Goal: Task Accomplishment & Management: Complete application form

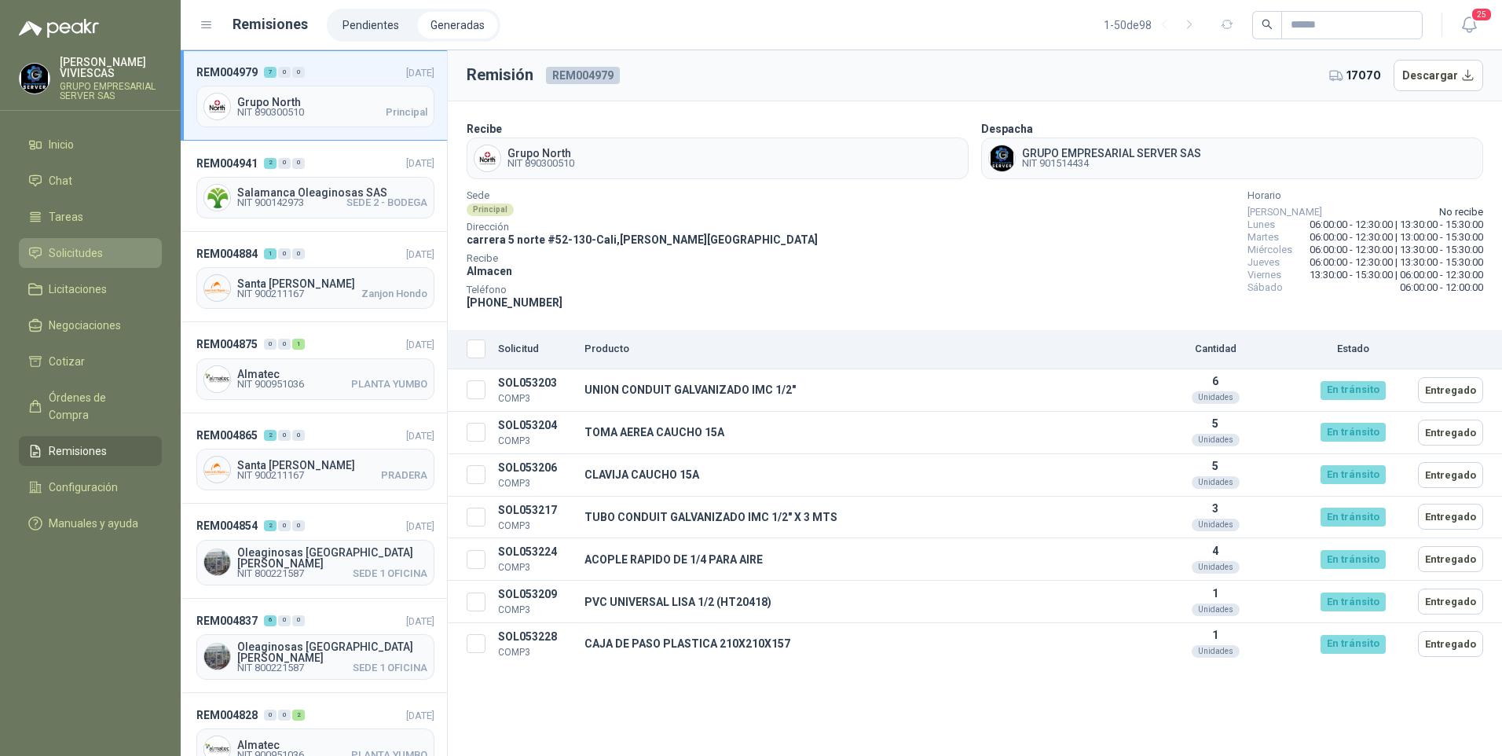
click at [66, 254] on span "Solicitudes" at bounding box center [76, 252] width 54 height 17
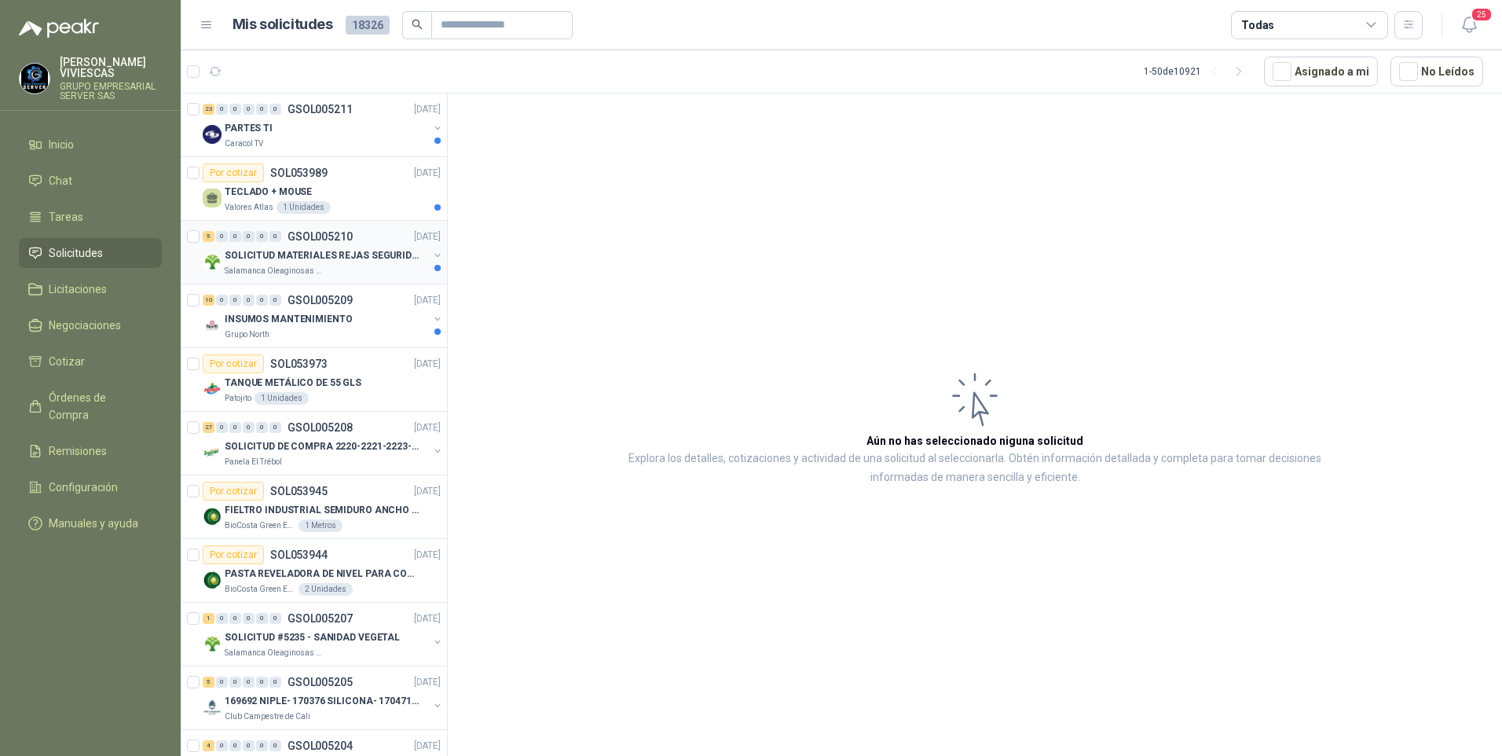
click at [291, 261] on p "SOLICITUD MATERIALES REJAS SEGURIDAD - OFICINA" at bounding box center [323, 255] width 196 height 15
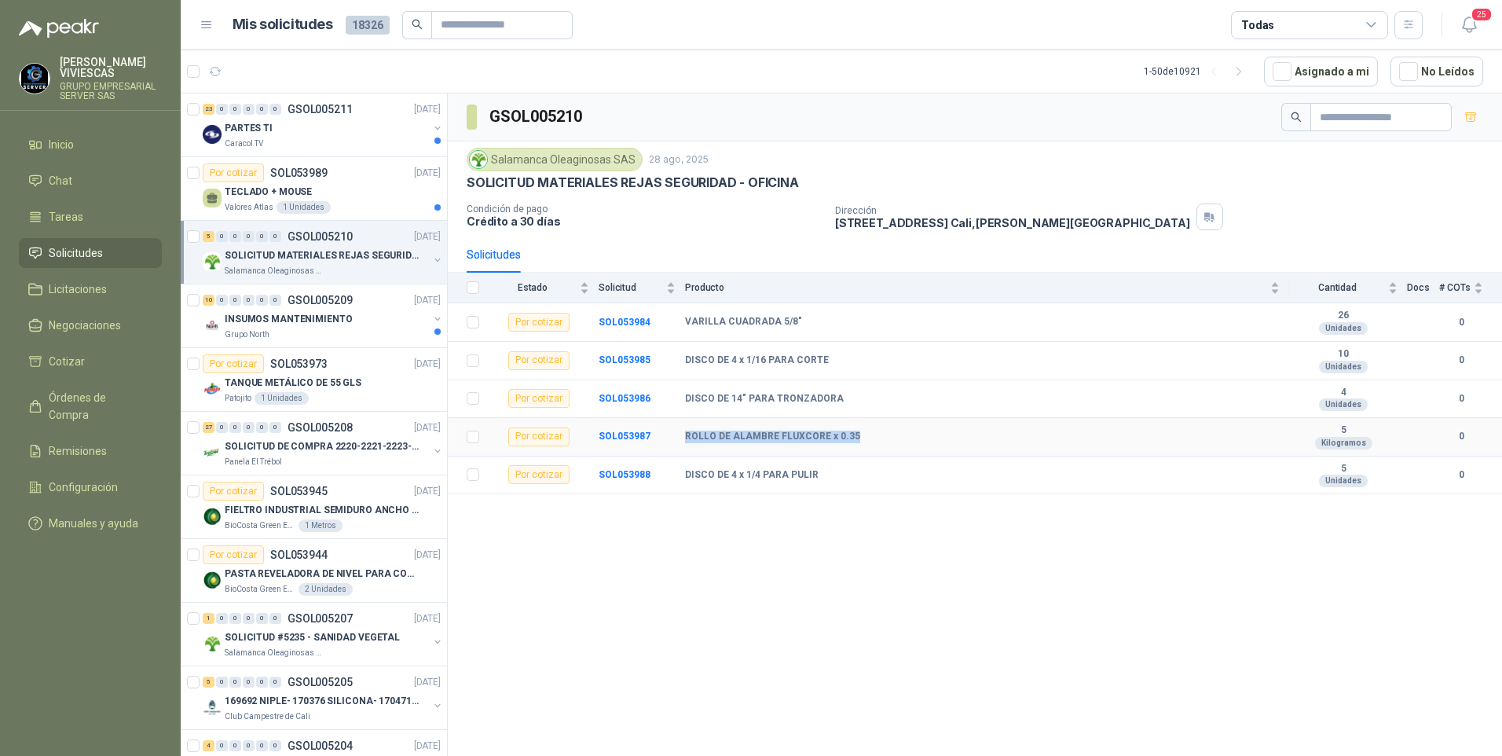
drag, startPoint x: 685, startPoint y: 434, endPoint x: 870, endPoint y: 437, distance: 185.4
click at [870, 437] on div "ROLLO DE ALAMBRE FLUXCORE x 0.35" at bounding box center [982, 436] width 595 height 13
drag, startPoint x: 870, startPoint y: 437, endPoint x: 809, endPoint y: 434, distance: 61.3
copy b "ROLLO DE ALAMBRE FLUXCORE x 0.35"
click at [633, 442] on td "SOL053987" at bounding box center [641, 437] width 86 height 38
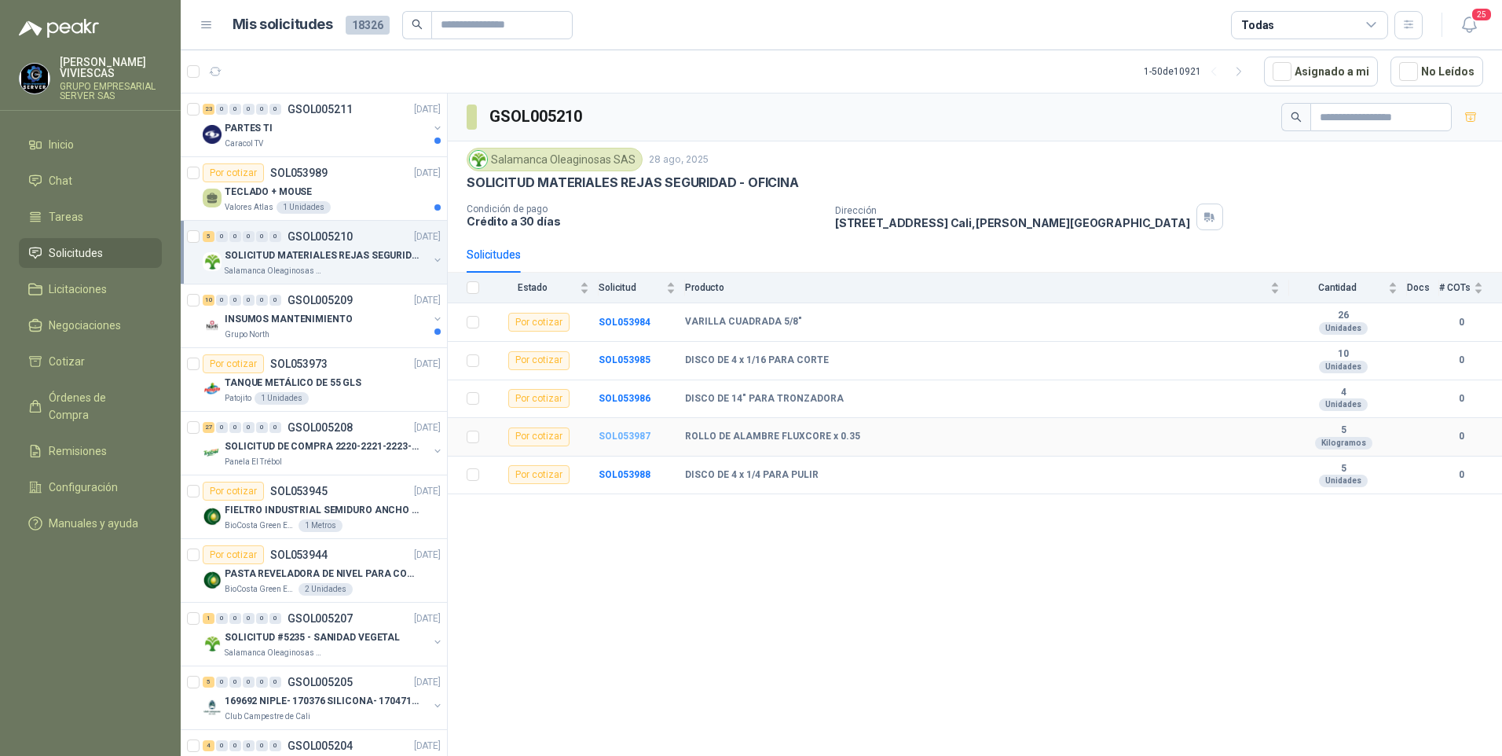
click at [625, 438] on b "SOL053987" at bounding box center [624, 435] width 52 height 11
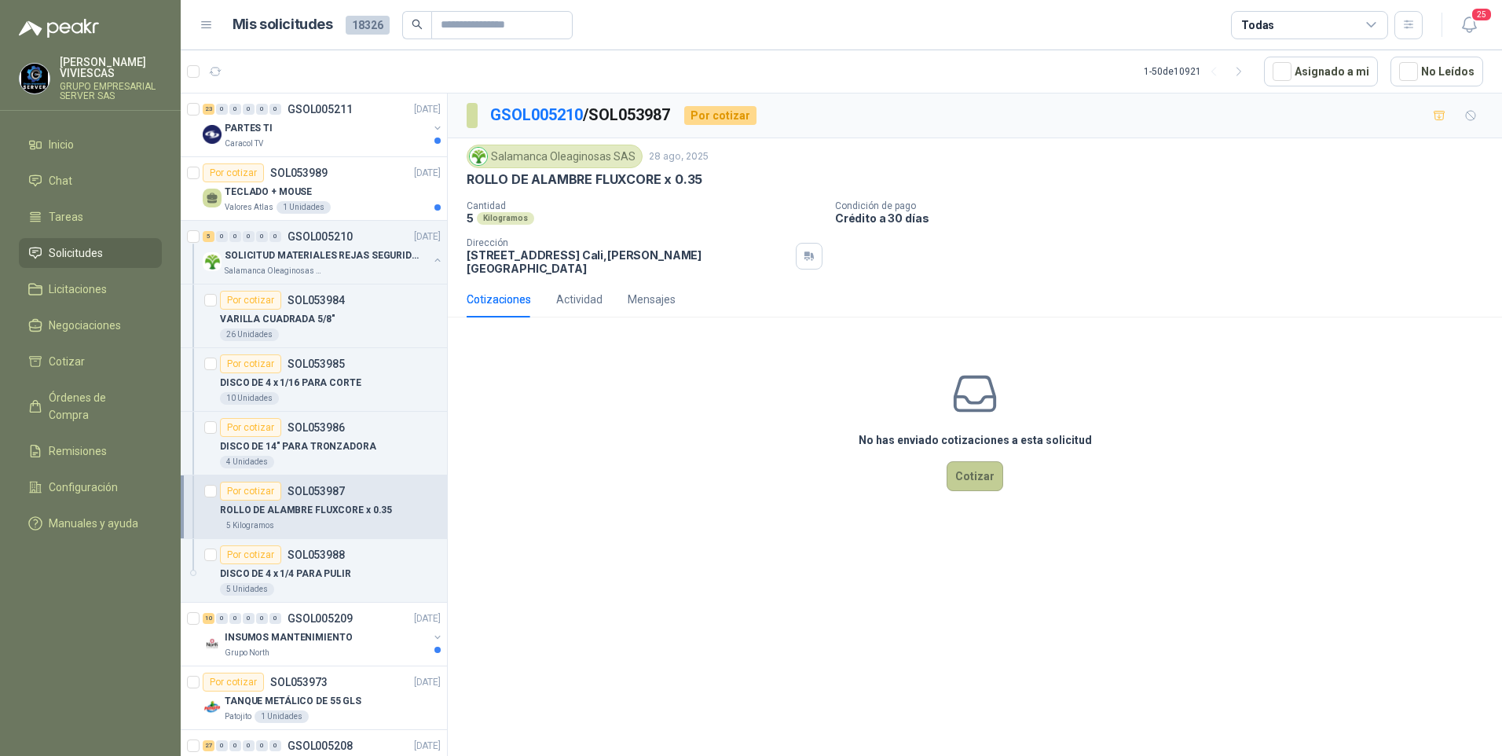
click at [968, 464] on button "Cotizar" at bounding box center [974, 476] width 57 height 30
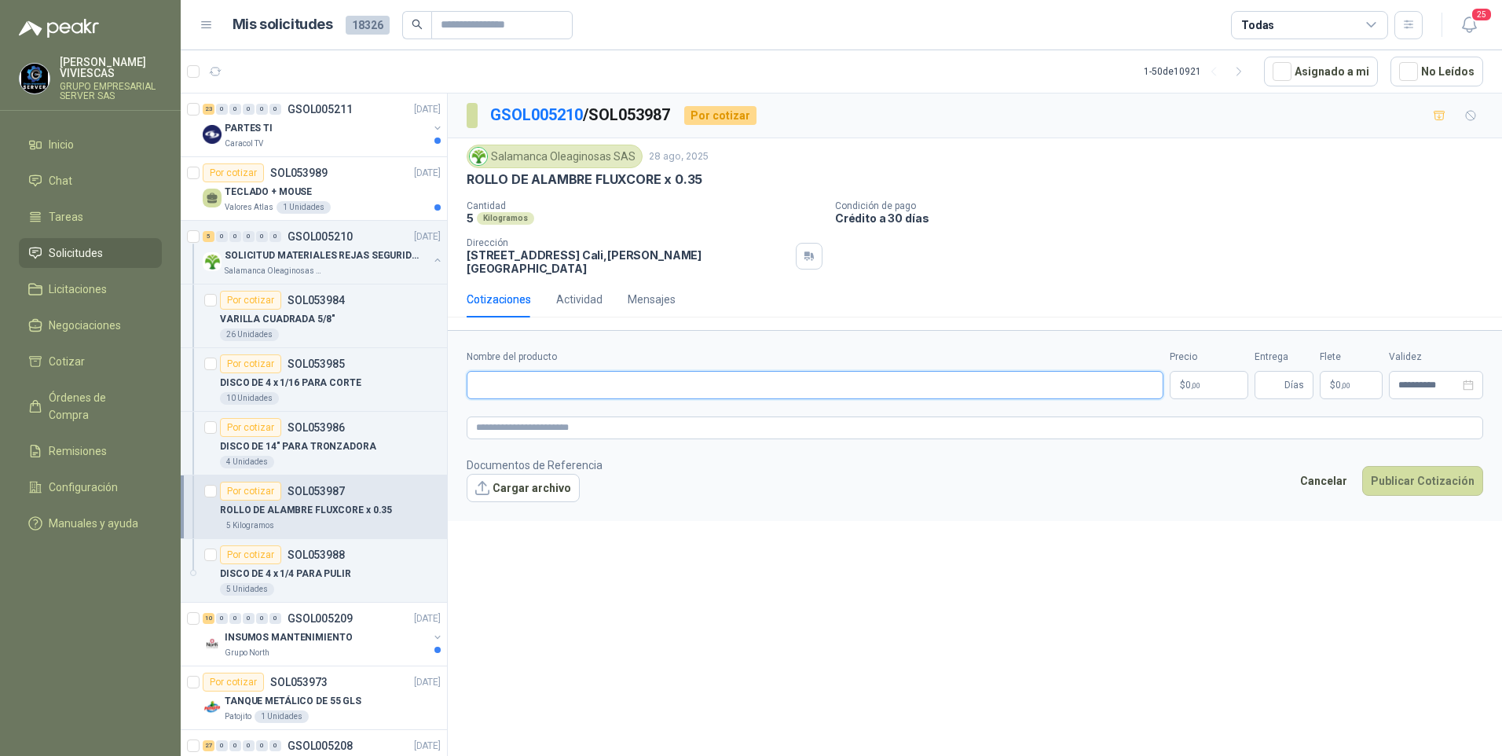
click at [513, 371] on input "Nombre del producto" at bounding box center [815, 385] width 697 height 28
type input "*"
type input "**********"
click at [1197, 371] on p "$ 0 ,00" at bounding box center [1208, 385] width 79 height 28
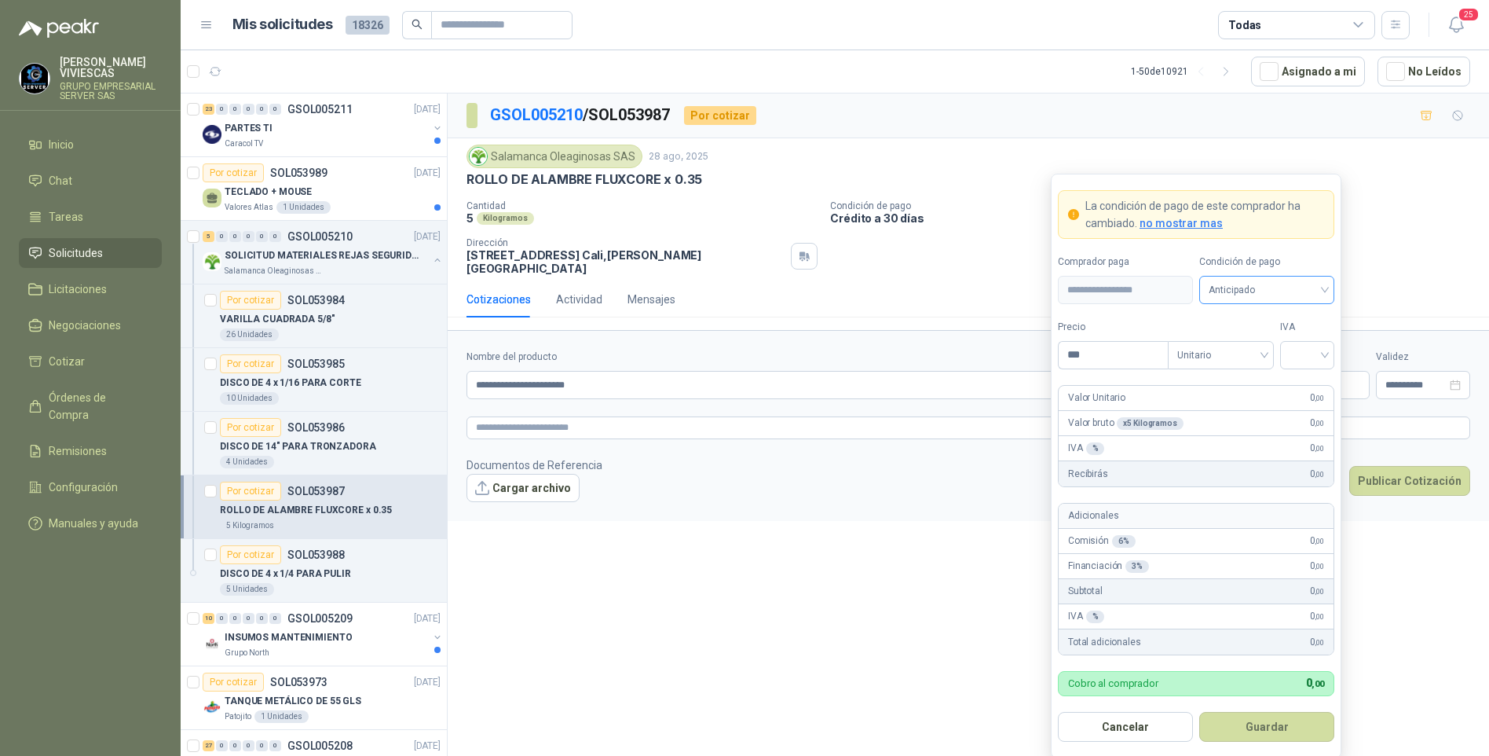
click at [1236, 287] on span "Anticipado" at bounding box center [1267, 290] width 116 height 24
drag, startPoint x: 1280, startPoint y: 353, endPoint x: 1269, endPoint y: 344, distance: 14.0
click at [1278, 351] on div "Crédito a 30 días" at bounding box center [1267, 347] width 110 height 17
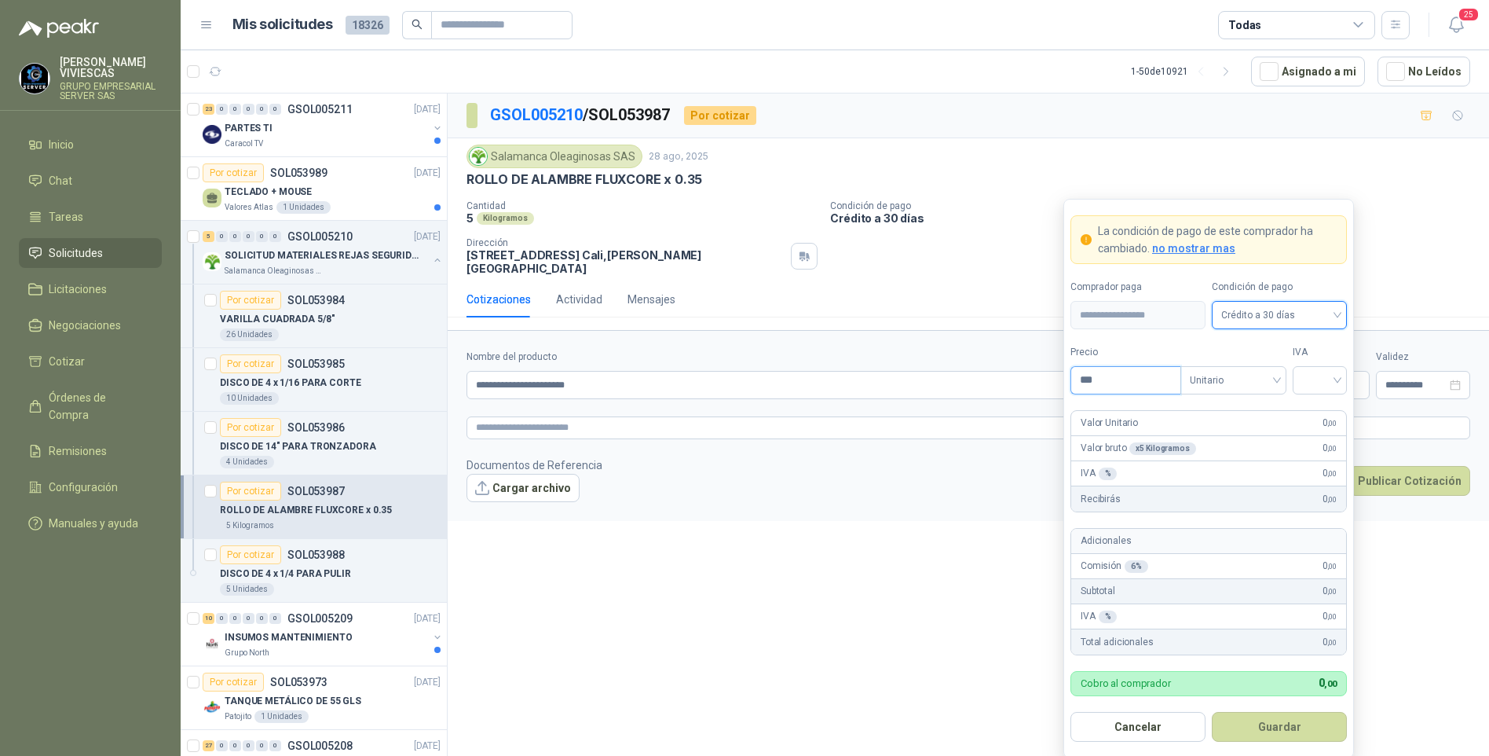
click at [1099, 380] on input "***" at bounding box center [1125, 380] width 109 height 27
